Goal: Task Accomplishment & Management: Manage account settings

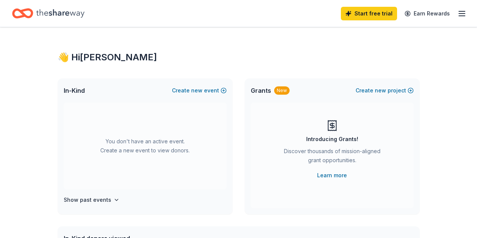
click at [450, 11] on div "Start free trial Earn Rewards" at bounding box center [404, 14] width 126 height 18
click at [458, 12] on icon "button" at bounding box center [462, 13] width 9 height 9
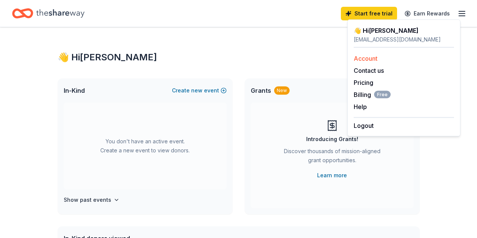
click at [365, 57] on link "Account" at bounding box center [366, 59] width 24 height 8
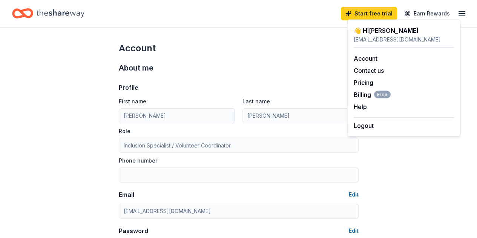
click at [193, 66] on div "About me" at bounding box center [239, 68] width 240 height 12
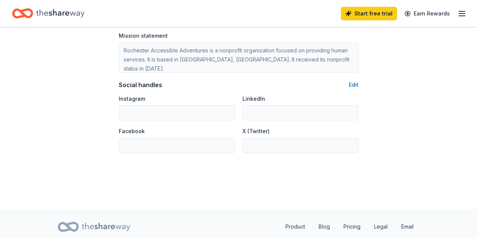
scroll to position [518, 0]
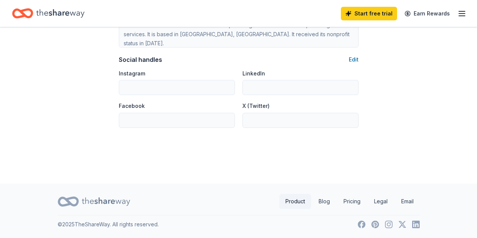
click at [293, 197] on link "Product" at bounding box center [296, 201] width 32 height 15
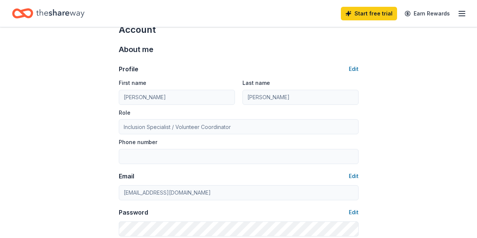
scroll to position [0, 0]
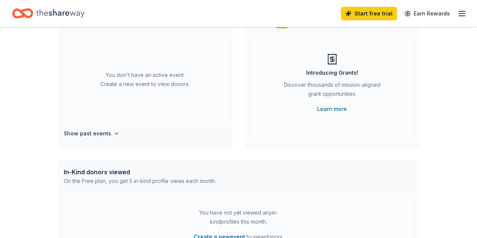
scroll to position [75, 0]
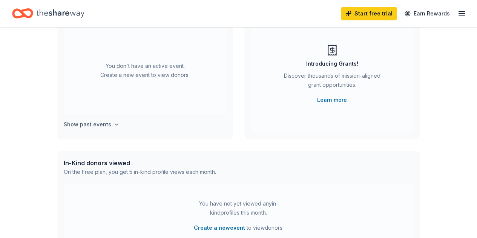
click at [114, 123] on icon "button" at bounding box center [117, 124] width 6 height 6
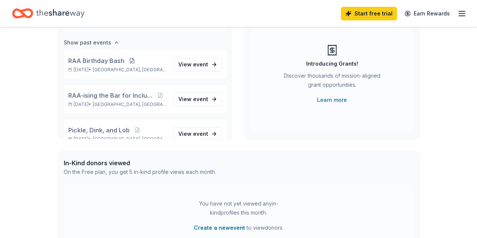
scroll to position [87, 0]
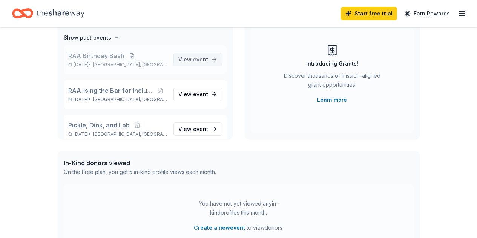
click at [178, 57] on span "View event" at bounding box center [193, 59] width 30 height 9
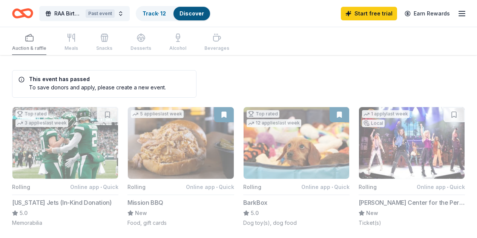
click at [38, 40] on div "Auction & raffle Meals Snacks Desserts Alcohol Beverages" at bounding box center [120, 42] width 217 height 25
click at [421, 11] on link "Earn Rewards" at bounding box center [427, 14] width 54 height 14
click at [202, 13] on link "Discover" at bounding box center [192, 13] width 25 height 6
click at [197, 11] on link "Discover" at bounding box center [192, 13] width 25 height 6
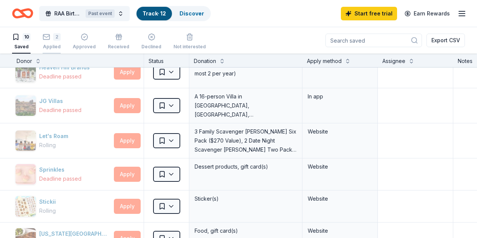
click at [58, 37] on div "2" at bounding box center [52, 37] width 18 height 8
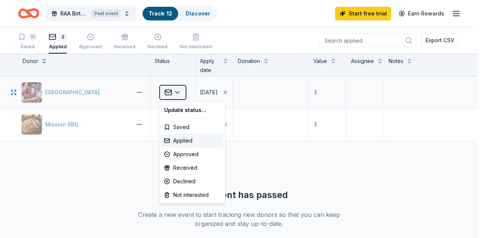
click at [180, 90] on html "RAA Birthday Bash Past event Track · 12 Discover Start free trial Earn Rewards …" at bounding box center [241, 119] width 483 height 238
click at [178, 150] on div "Approved" at bounding box center [192, 155] width 63 height 14
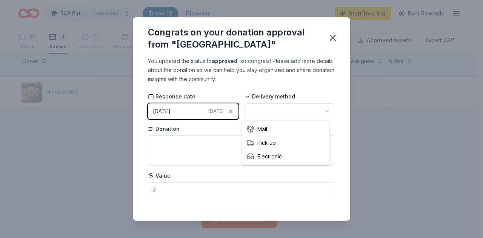
click at [320, 107] on html "RAA Birthday Bash Past event Track · 12 Discover Start free trial Earn Rewards …" at bounding box center [241, 119] width 483 height 238
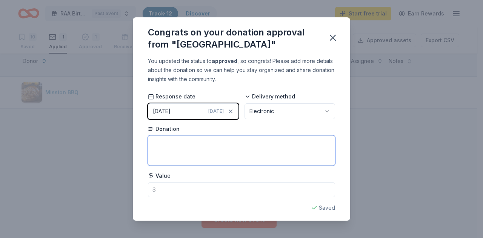
click at [174, 147] on textarea at bounding box center [241, 150] width 187 height 30
drag, startPoint x: 246, startPoint y: 141, endPoint x: 211, endPoint y: 142, distance: 34.7
click at [211, 142] on textarea "one night stay mid week $300 value" at bounding box center [241, 150] width 187 height 30
type textarea "one night stay mid week"
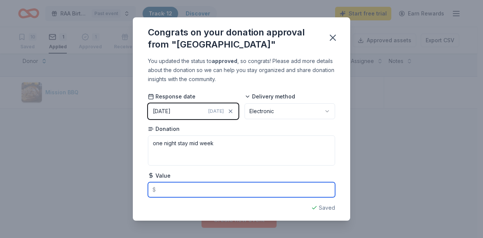
click at [177, 192] on input "text" at bounding box center [241, 189] width 187 height 15
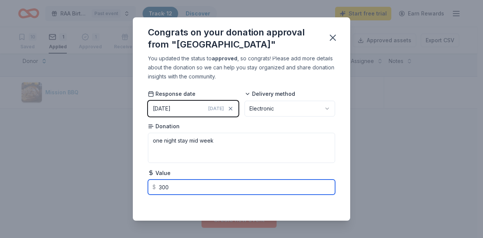
scroll to position [3, 0]
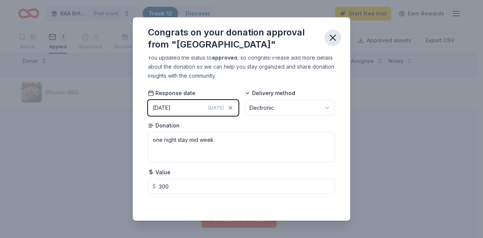
type input "300.00"
drag, startPoint x: 333, startPoint y: 31, endPoint x: 326, endPoint y: 122, distance: 91.6
click at [325, 123] on div "Congrats on your donation approval from "Foxwoods Resort Casino" You updated th…" at bounding box center [241, 118] width 217 height 203
click at [175, 103] on button "10/08/2025 Today" at bounding box center [193, 108] width 91 height 16
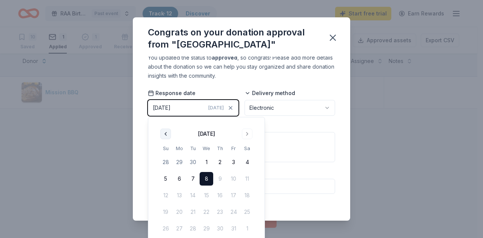
click at [164, 132] on button "Go to previous month" at bounding box center [165, 134] width 11 height 11
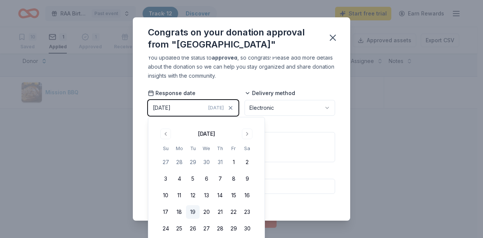
click at [194, 209] on button "19" at bounding box center [193, 212] width 14 height 14
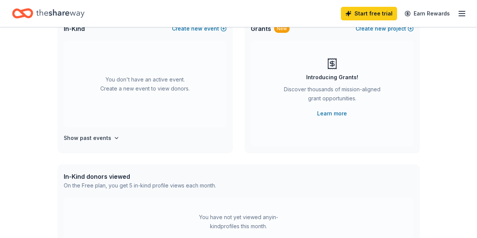
scroll to position [20, 0]
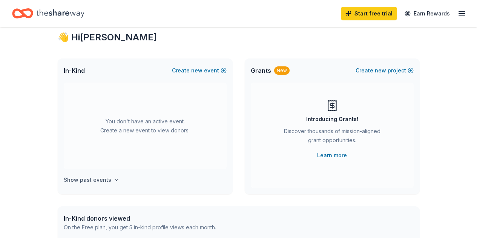
click at [112, 177] on button "Show past events" at bounding box center [92, 179] width 56 height 9
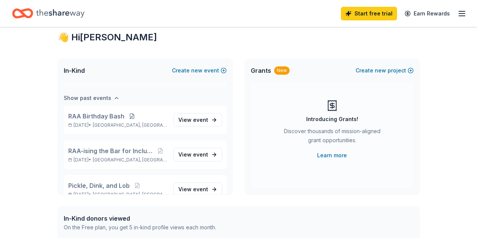
scroll to position [87, 0]
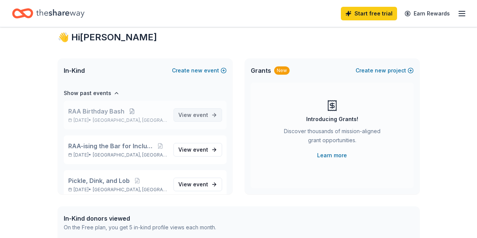
click at [194, 110] on link "View event" at bounding box center [198, 115] width 49 height 14
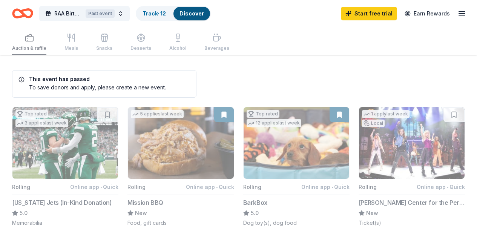
click at [190, 11] on link "Discover" at bounding box center [192, 13] width 25 height 6
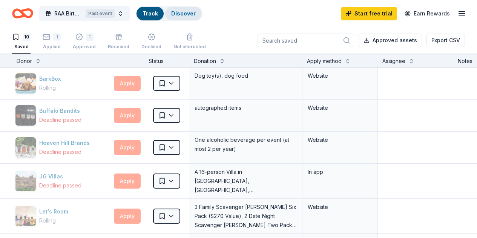
scroll to position [0, 0]
click at [83, 39] on icon "button" at bounding box center [79, 37] width 8 height 8
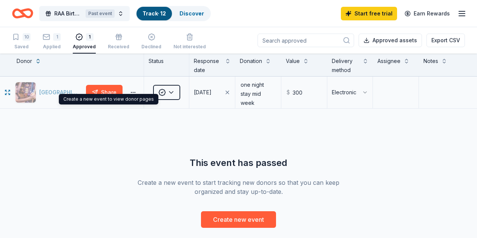
click at [57, 92] on div "[GEOGRAPHIC_DATA]" at bounding box center [49, 92] width 68 height 21
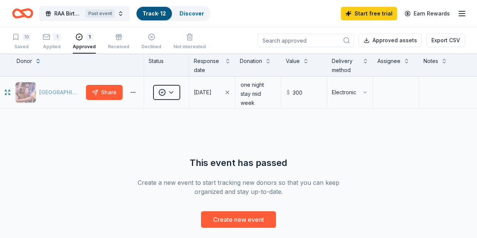
click at [57, 92] on div "[GEOGRAPHIC_DATA]" at bounding box center [49, 92] width 68 height 21
click at [138, 90] on button "button" at bounding box center [133, 92] width 15 height 6
click at [110, 103] on div "Review donor" at bounding box center [111, 109] width 63 height 14
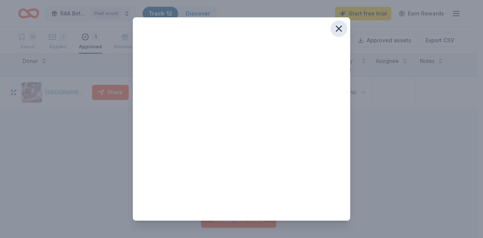
click at [336, 28] on icon "button" at bounding box center [338, 28] width 5 height 5
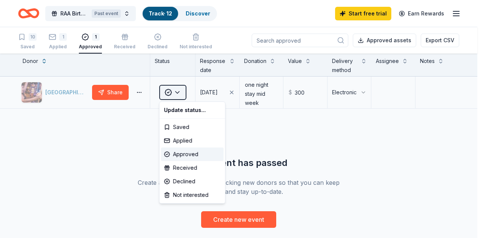
click at [180, 90] on html "RAA Birthday Bash Past event Track · 12 Discover Start free trial Earn Rewards …" at bounding box center [241, 119] width 483 height 238
click at [259, 135] on html "RAA Birthday Bash Past event Track · 12 Discover Start free trial Earn Rewards …" at bounding box center [241, 119] width 483 height 238
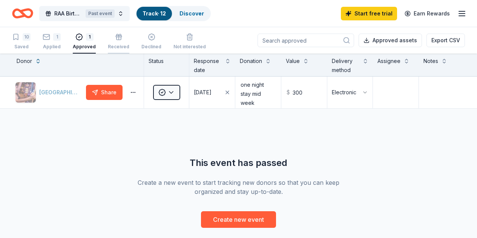
click at [120, 38] on icon "button" at bounding box center [119, 38] width 5 height 3
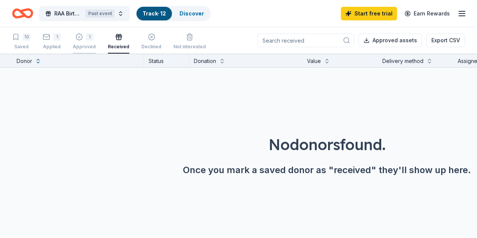
click at [82, 37] on icon "button" at bounding box center [79, 37] width 6 height 6
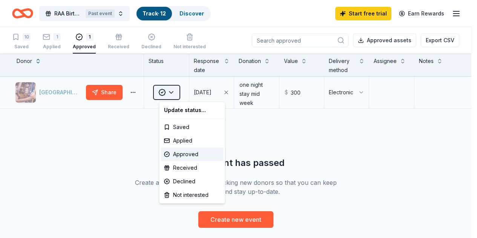
click at [180, 92] on html "RAA Birthday Bash Past event Track · 12 Discover Start free trial Earn Rewards …" at bounding box center [238, 119] width 477 height 238
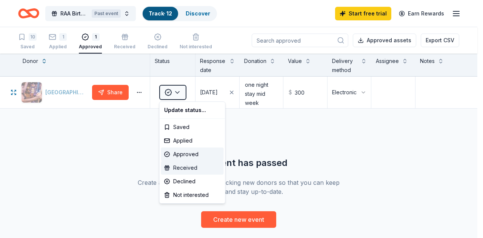
click at [183, 166] on div "Received" at bounding box center [192, 168] width 63 height 14
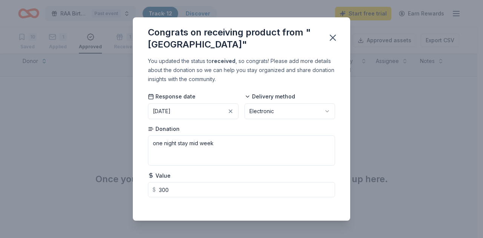
click at [171, 109] on div "[DATE]" at bounding box center [162, 111] width 18 height 9
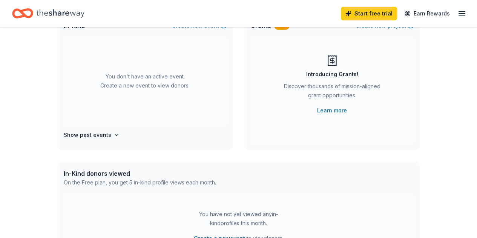
scroll to position [113, 0]
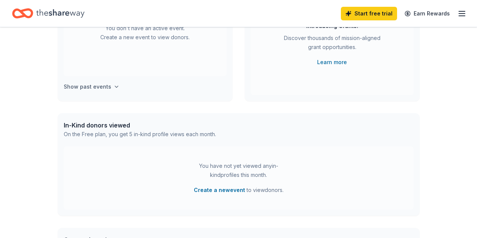
click at [115, 87] on icon "button" at bounding box center [116, 87] width 3 height 2
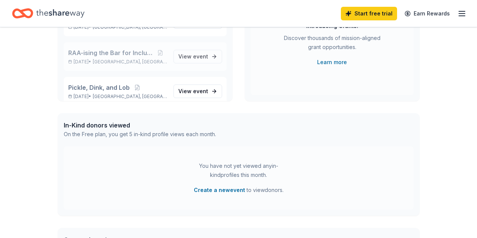
scroll to position [49, 0]
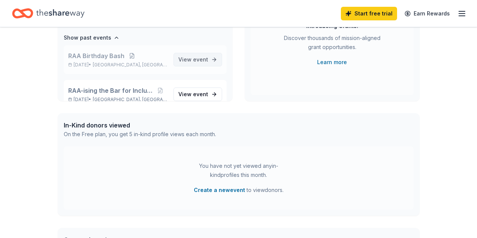
click at [182, 58] on span "View event" at bounding box center [193, 59] width 30 height 9
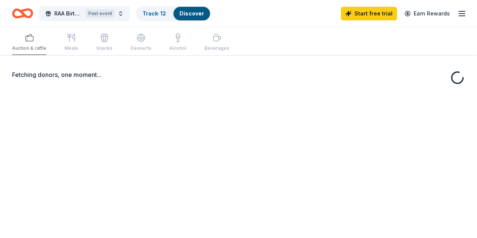
click at [196, 9] on div "Discover" at bounding box center [192, 14] width 37 height 14
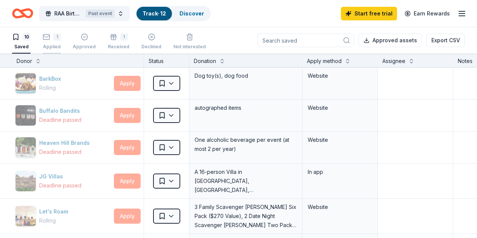
click at [50, 36] on icon "button" at bounding box center [47, 37] width 8 height 8
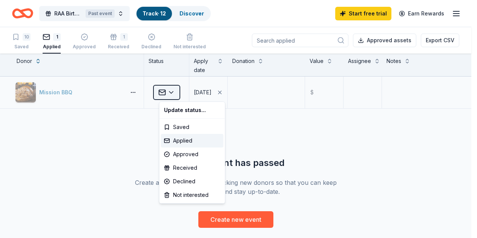
click at [166, 91] on html "RAA Birthday Bash Past event Track · 12 Discover Start free trial Earn Rewards …" at bounding box center [238, 119] width 477 height 238
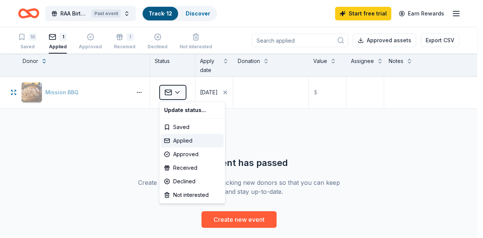
click at [176, 138] on div "Applied" at bounding box center [192, 141] width 63 height 14
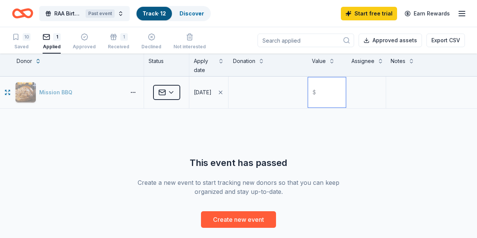
click at [325, 92] on input "text" at bounding box center [326, 92] width 37 height 30
click at [278, 100] on textarea at bounding box center [267, 92] width 77 height 30
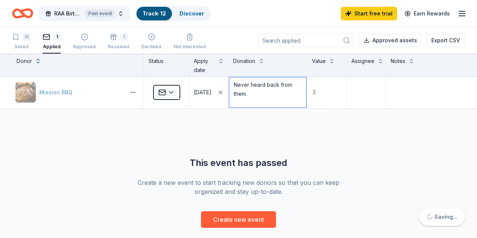
type textarea "Never heard back from them."
click at [327, 149] on div "Mission BBQ Applied 07/22/2025 Never heard back from them. $ This event has pas…" at bounding box center [238, 152] width 477 height 151
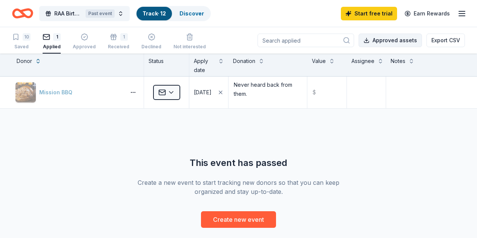
click at [384, 37] on button "Approved assets" at bounding box center [390, 41] width 63 height 14
click at [200, 10] on div "Discover" at bounding box center [192, 14] width 37 height 14
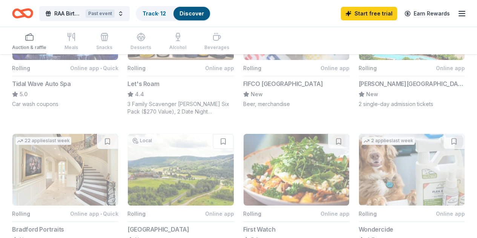
scroll to position [264, 0]
